Goal: Task Accomplishment & Management: Manage account settings

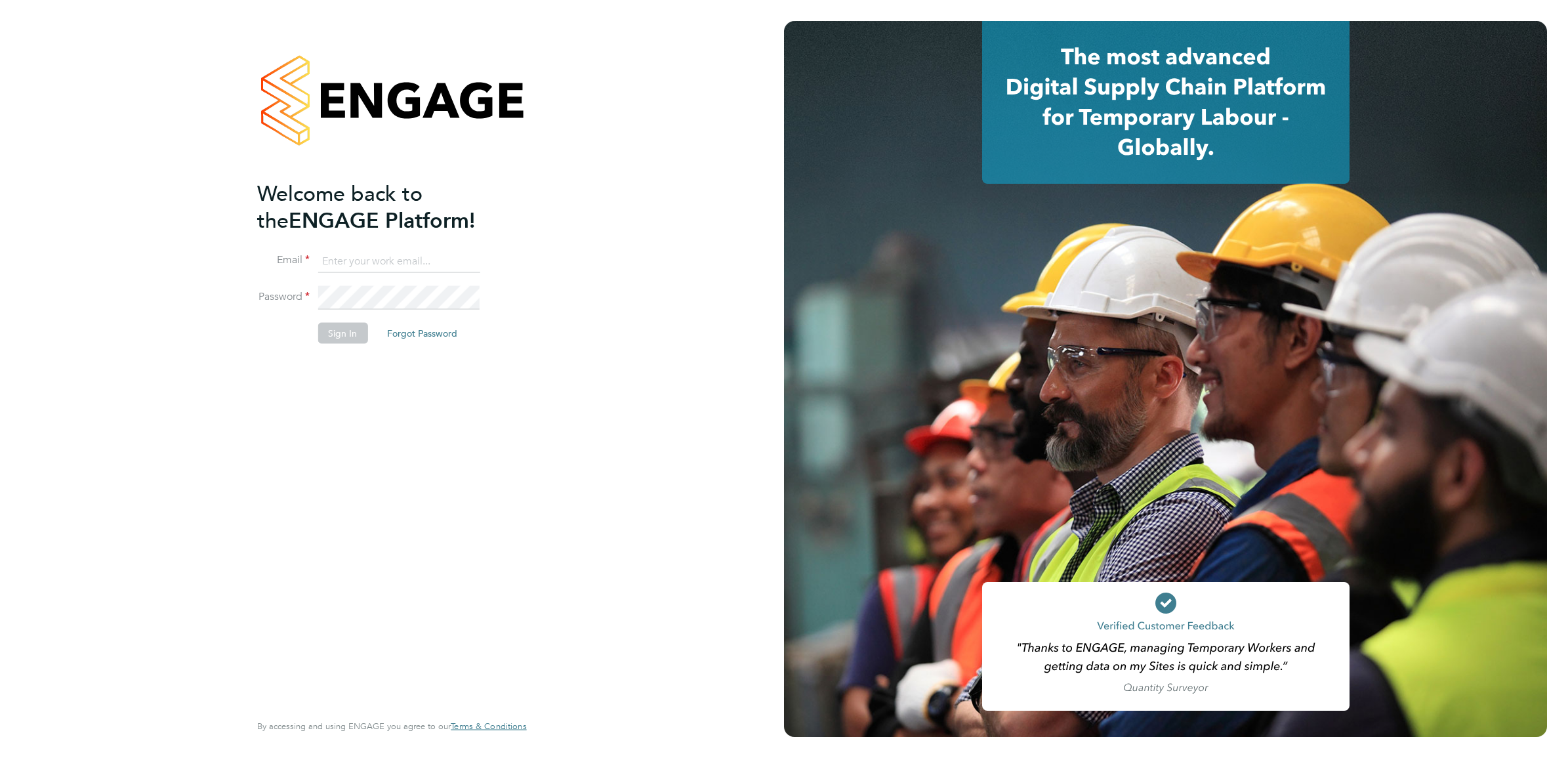
type input "[PERSON_NAME][DOMAIN_NAME][EMAIL_ADDRESS][PERSON_NAME][DOMAIN_NAME]"
click at [291, 376] on div "Welcome back to the ENGAGE Platform! Email [DOMAIN_NAME][EMAIL_ADDRESS][PERSON_…" at bounding box center [385, 444] width 256 height 530
click at [343, 338] on button "Sign In" at bounding box center [342, 334] width 50 height 21
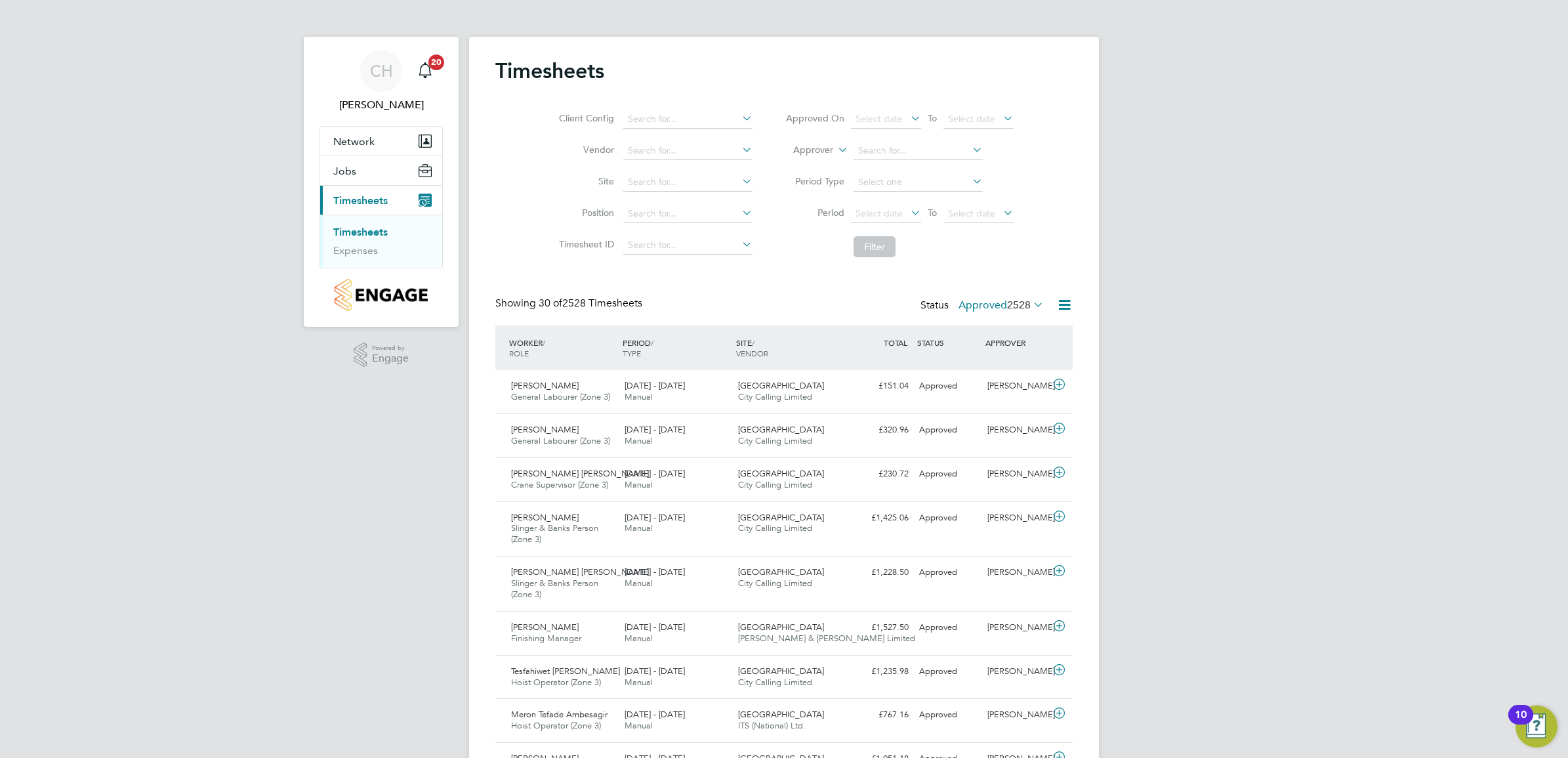
click at [1034, 315] on div "Status Approved 2528" at bounding box center [983, 305] width 126 height 18
click at [1031, 304] on icon at bounding box center [1031, 305] width 0 height 18
click at [1005, 364] on li "Submitted" at bounding box center [983, 366] width 60 height 18
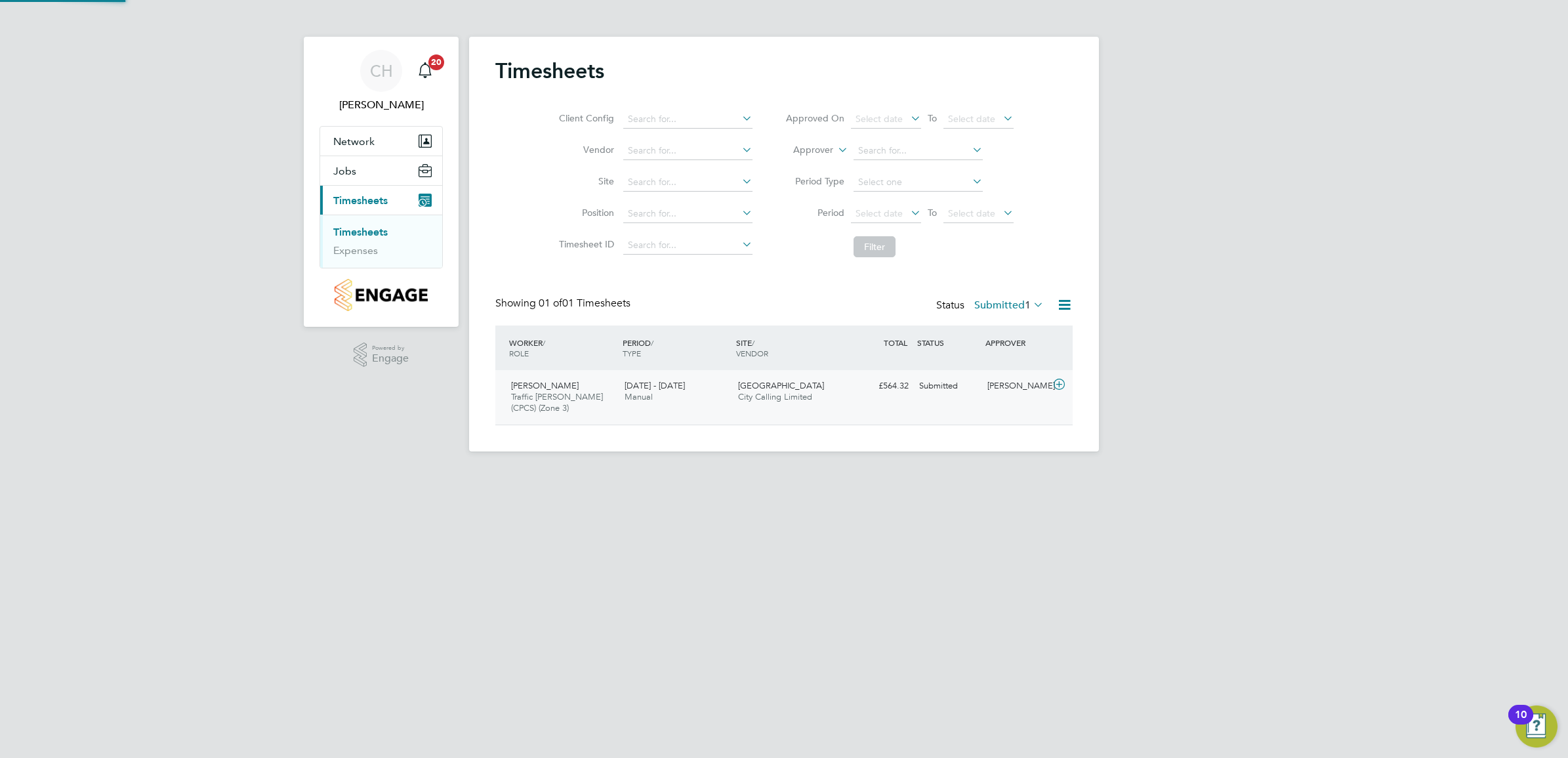
click at [745, 402] on div "Market Street City Calling Limited" at bounding box center [789, 392] width 114 height 33
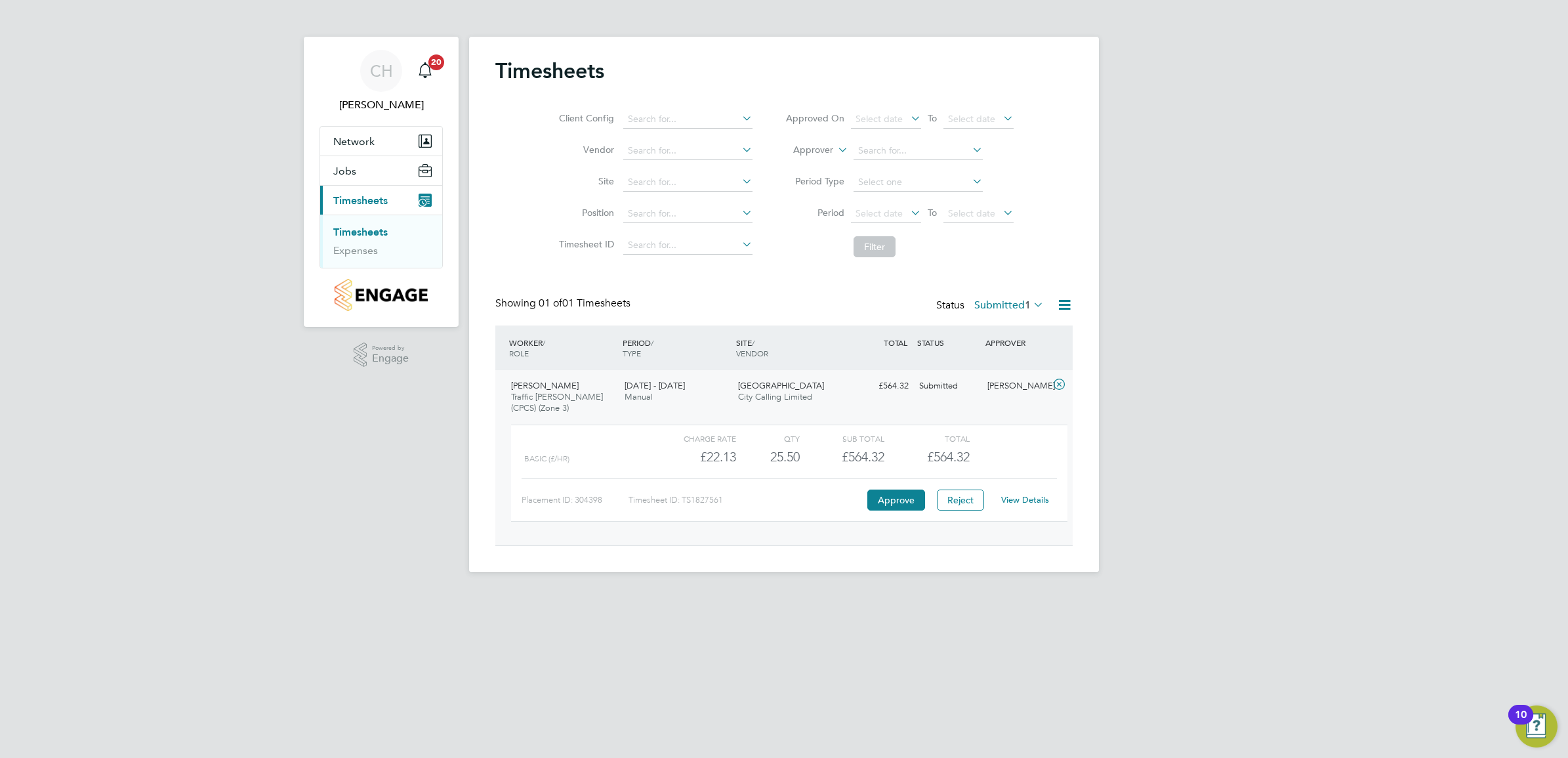
click at [1045, 502] on link "View Details" at bounding box center [1024, 499] width 48 height 11
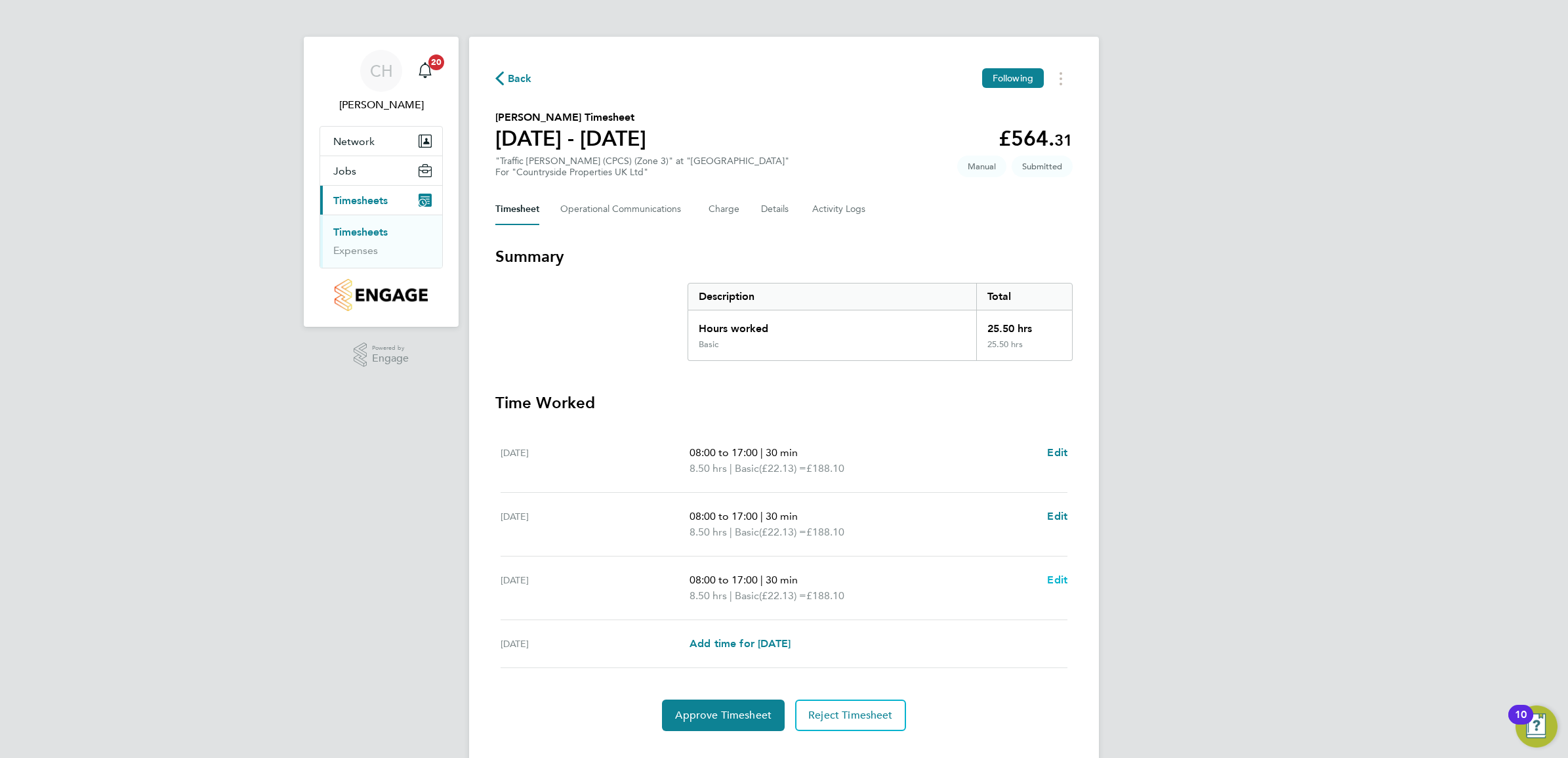
click at [1058, 579] on span "Edit" at bounding box center [1057, 579] width 21 height 12
select select "30"
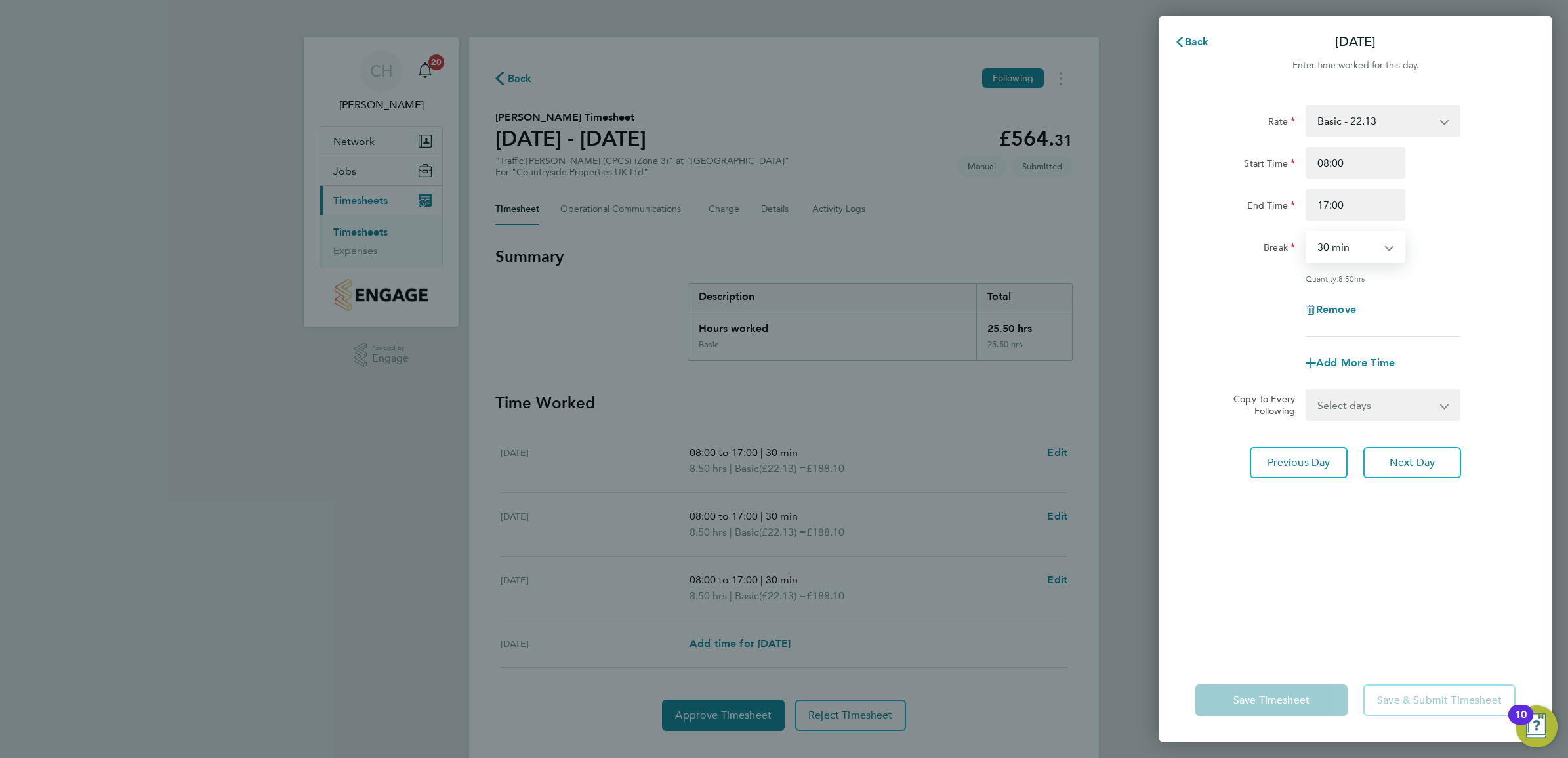
click at [1358, 250] on select "0 min 15 min 30 min 45 min 60 min 75 min 90 min" at bounding box center [1347, 247] width 82 height 29
click at [1337, 201] on input "17:00" at bounding box center [1355, 205] width 100 height 31
click at [1324, 208] on input "17:00" at bounding box center [1355, 205] width 100 height 31
click at [1328, 205] on input "17:00" at bounding box center [1355, 205] width 100 height 31
type input "16:30"
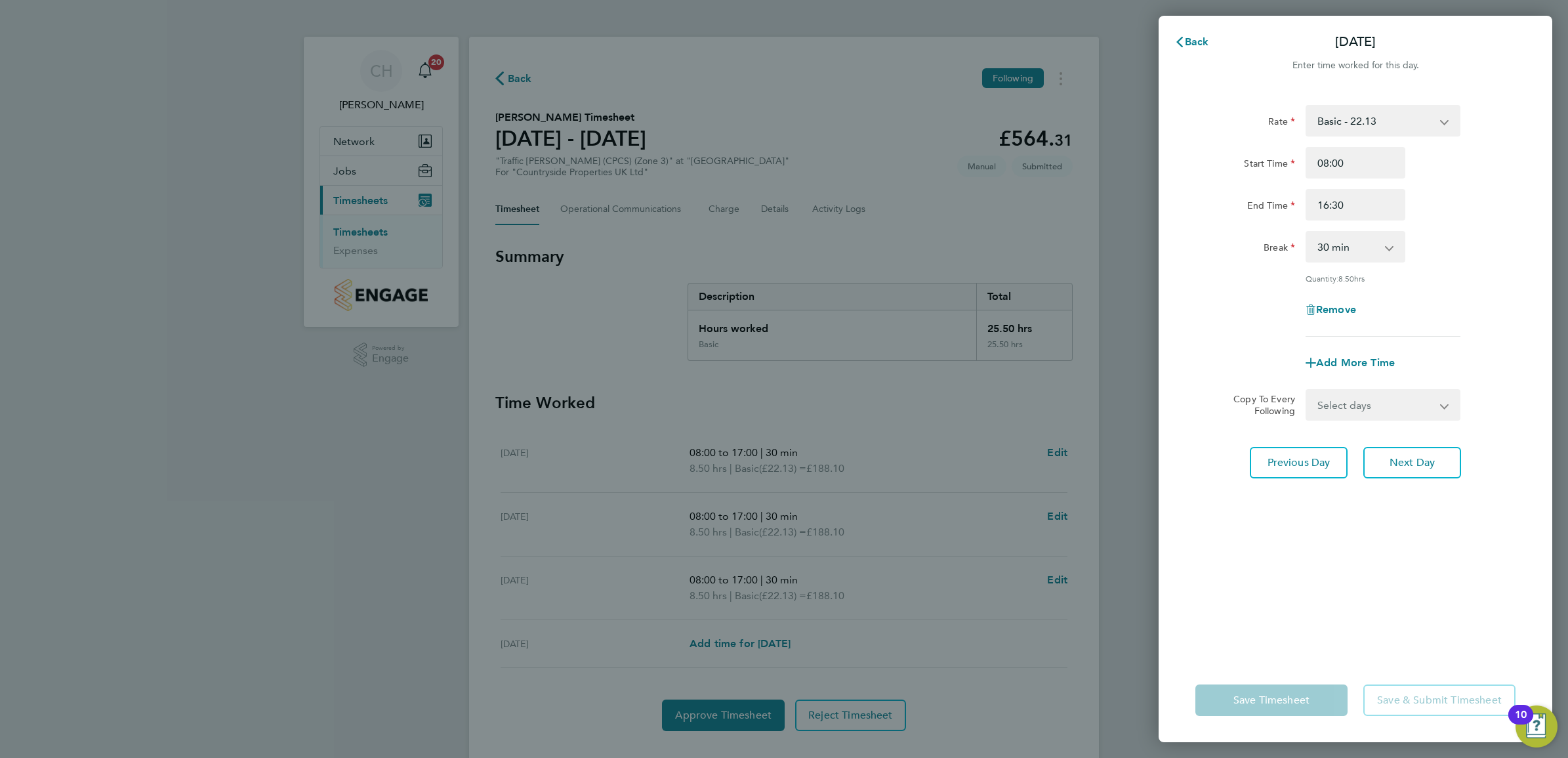
click at [1460, 180] on div "Start Time 08:00 End Time 16:30" at bounding box center [1355, 184] width 331 height 73
click at [1430, 700] on span "Save & Submit Timesheet" at bounding box center [1439, 699] width 124 height 13
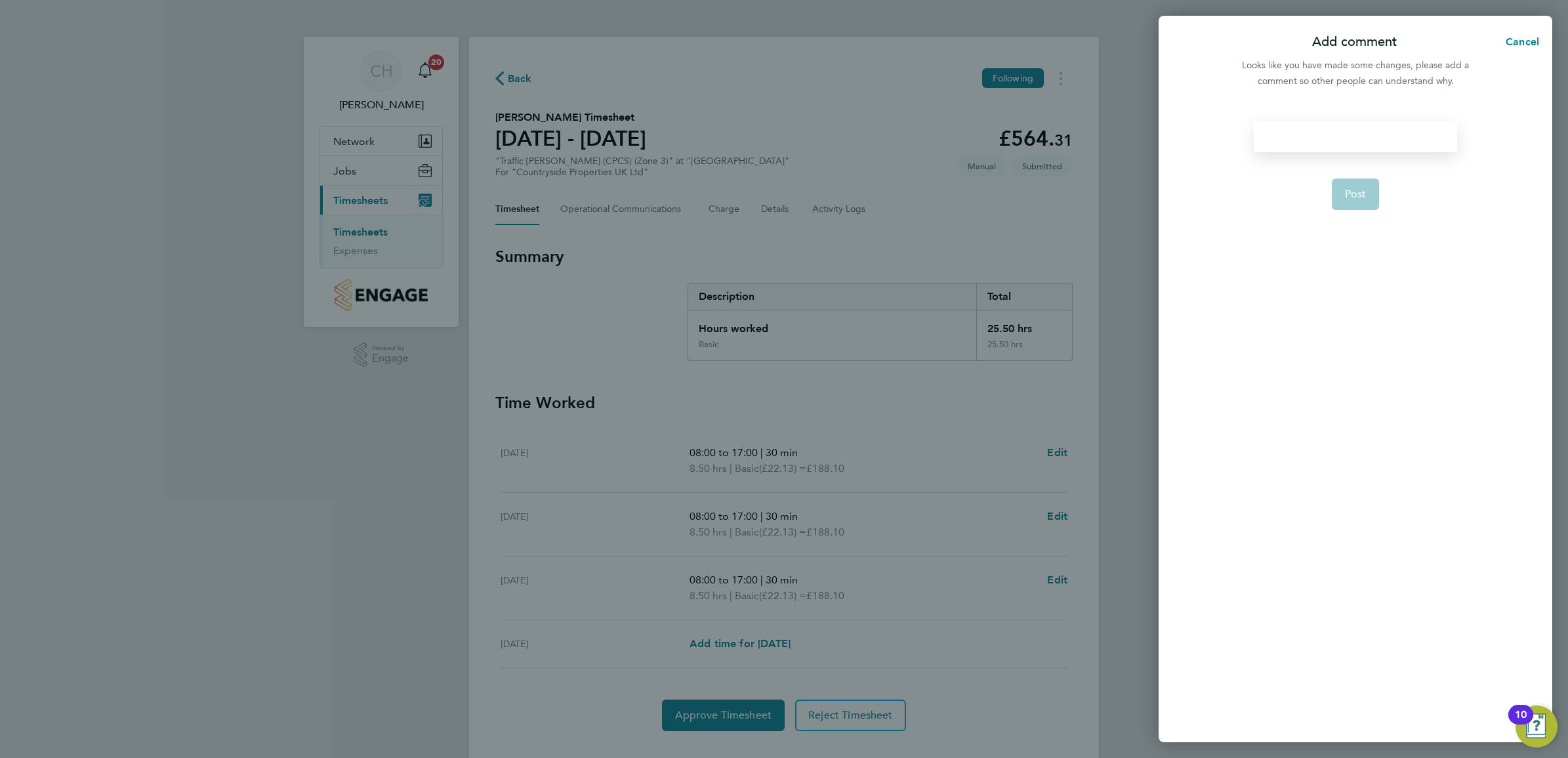
click at [1308, 140] on div at bounding box center [1355, 136] width 203 height 31
drag, startPoint x: 1320, startPoint y: 290, endPoint x: 1332, endPoint y: 268, distance: 25.1
click at [1326, 287] on form ". Post" at bounding box center [1354, 322] width 213 height 404
click at [1356, 198] on span "Post" at bounding box center [1356, 194] width 21 height 13
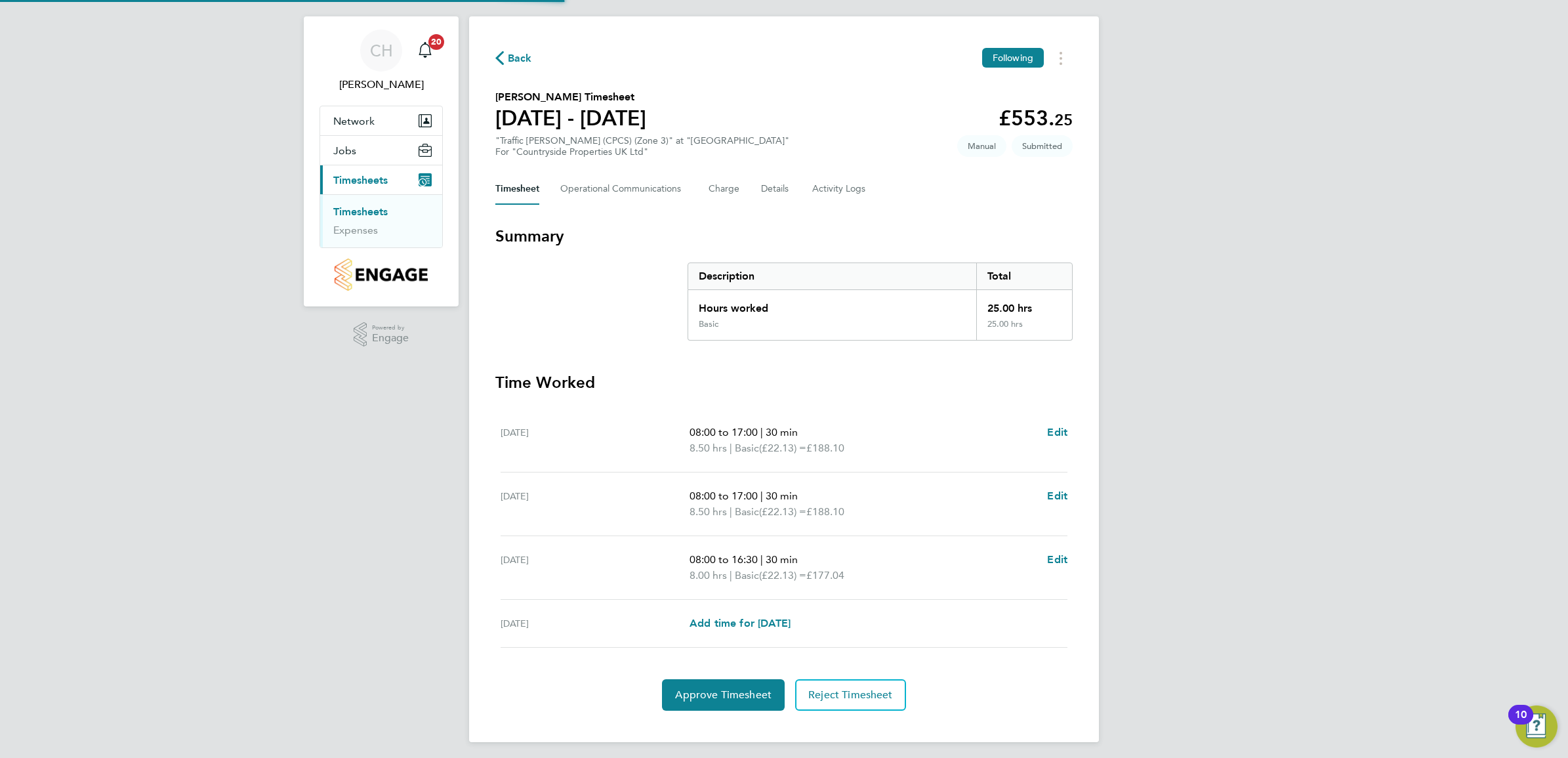
scroll to position [26, 0]
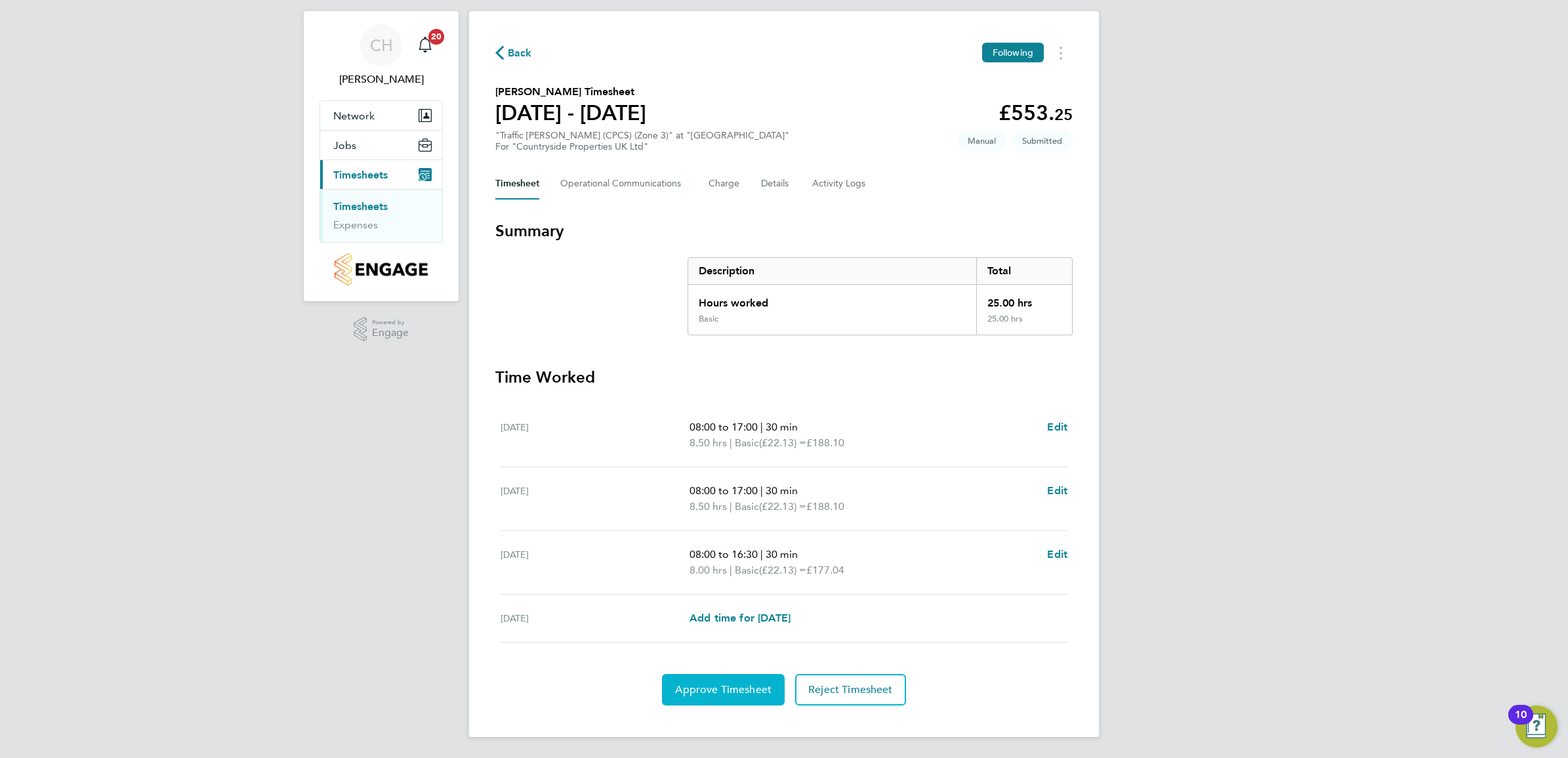
click at [712, 691] on span "Approve Timesheet" at bounding box center [723, 689] width 96 height 13
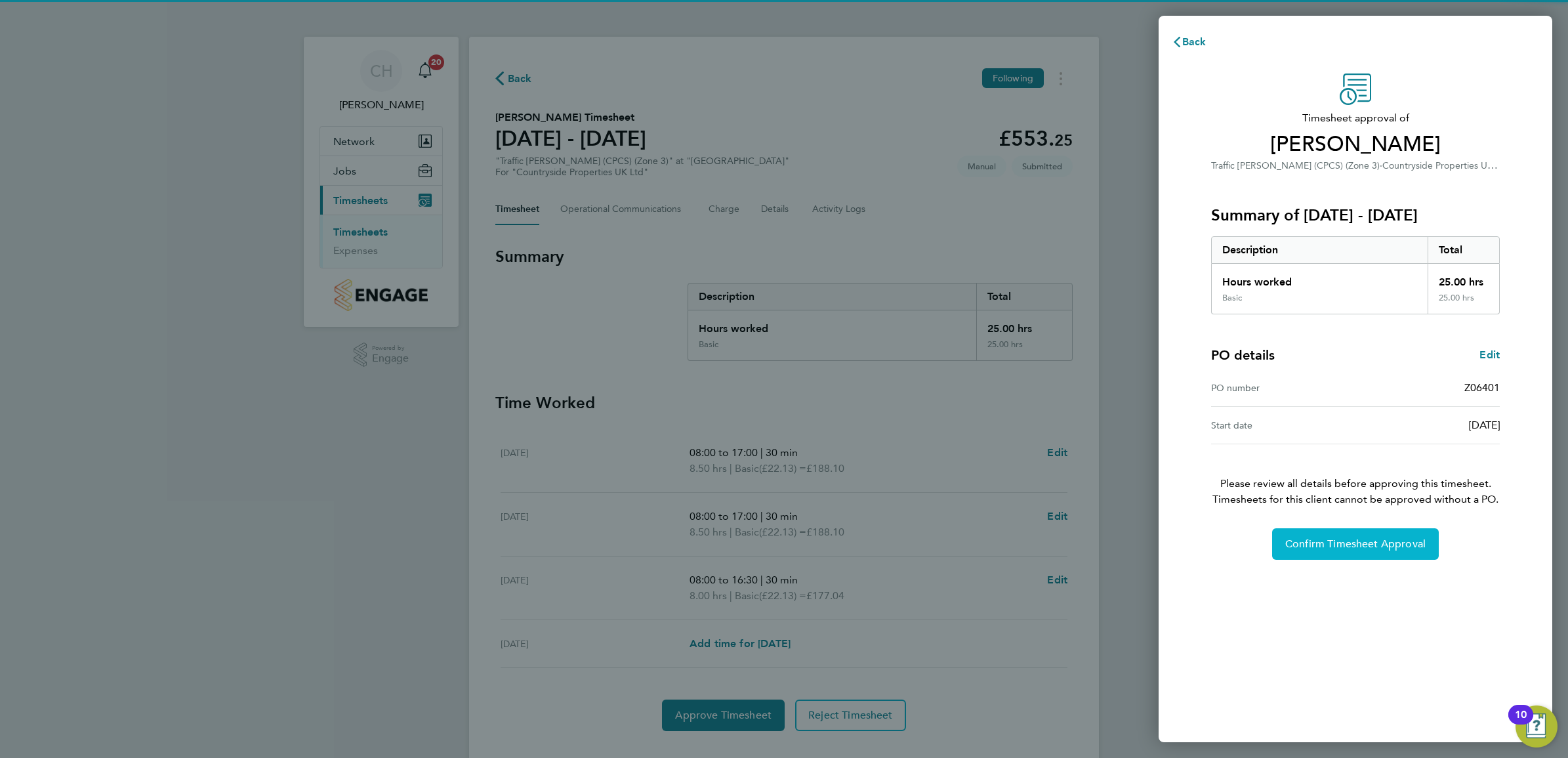
click at [1307, 538] on span "Confirm Timesheet Approval" at bounding box center [1356, 544] width 140 height 13
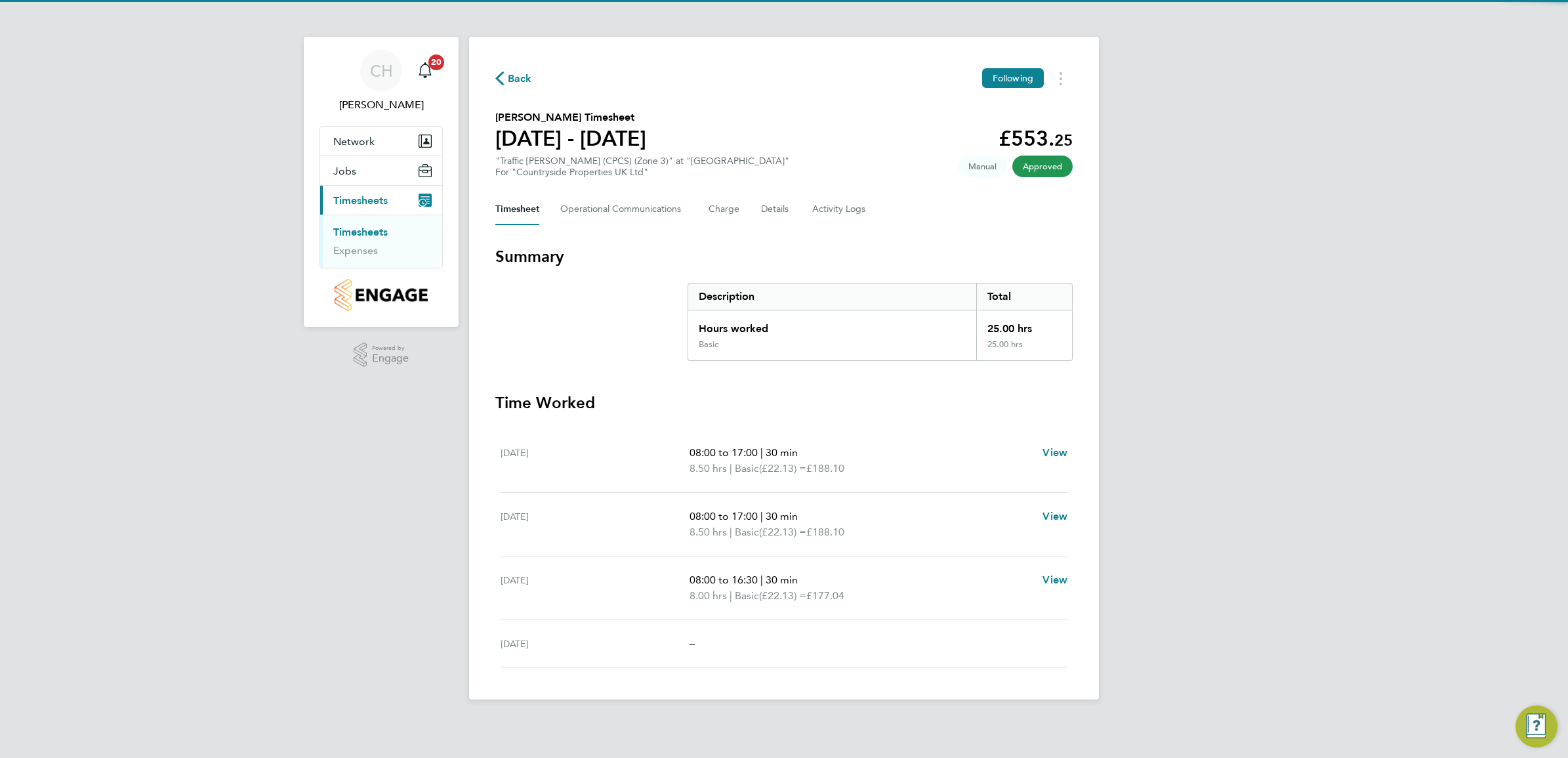
click at [372, 231] on link "Timesheets" at bounding box center [360, 232] width 54 height 12
